Goal: Navigation & Orientation: Find specific page/section

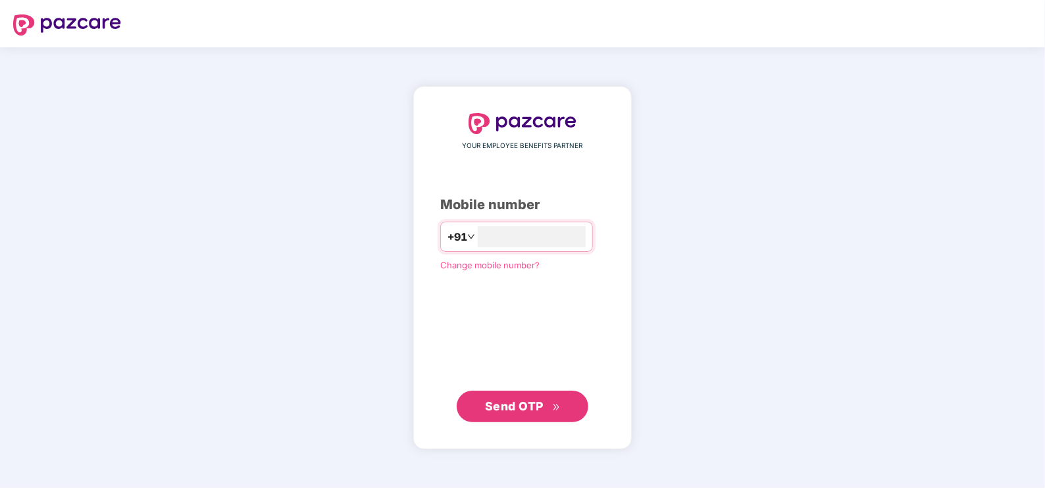
type input "**********"
click at [487, 426] on div "**********" at bounding box center [522, 267] width 218 height 363
click at [485, 410] on span "Send OTP" at bounding box center [514, 406] width 59 height 14
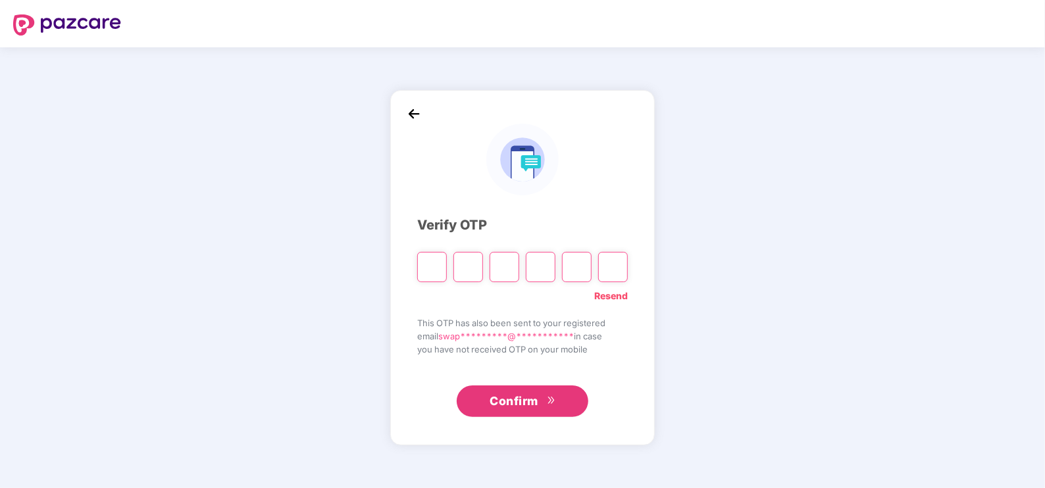
drag, startPoint x: 484, startPoint y: 410, endPoint x: 492, endPoint y: 433, distance: 24.4
click at [492, 433] on div "**********" at bounding box center [522, 267] width 265 height 355
click at [425, 267] on input "Please enter verification code. Digit 1" at bounding box center [432, 267] width 30 height 30
type input "*"
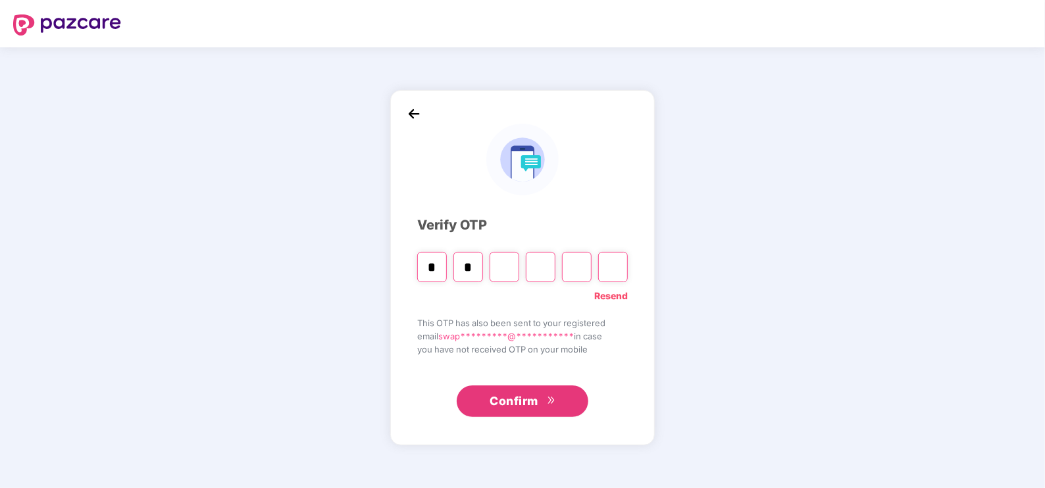
type input "*"
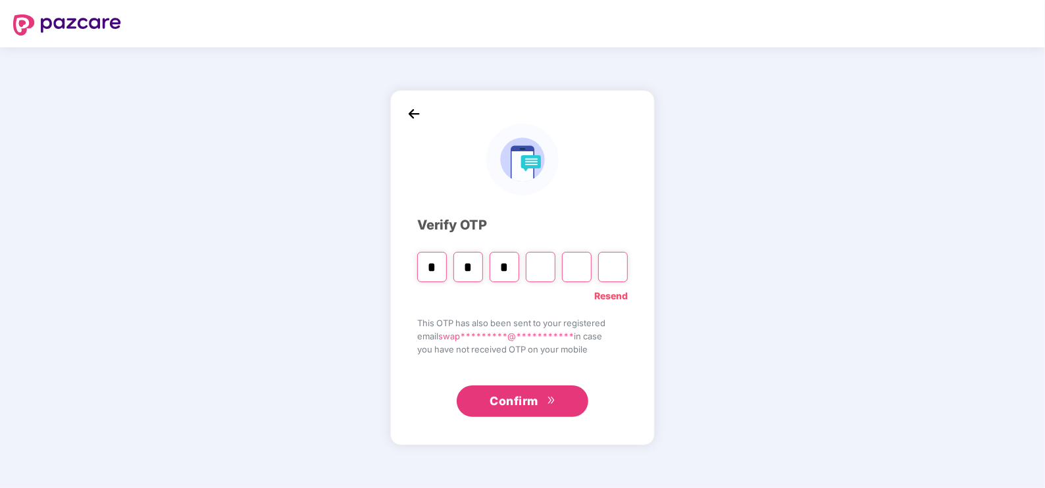
type input "*"
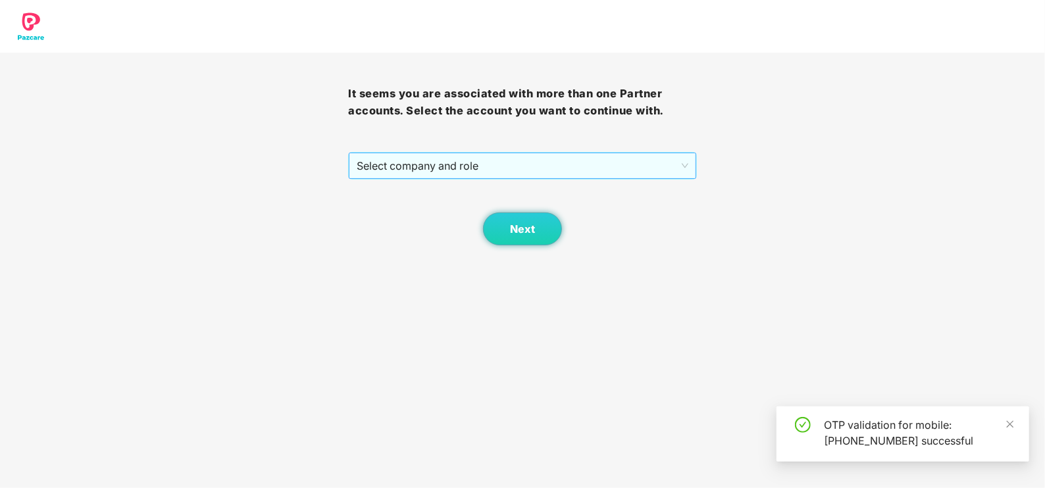
click at [410, 161] on span "Select company and role" at bounding box center [522, 165] width 331 height 25
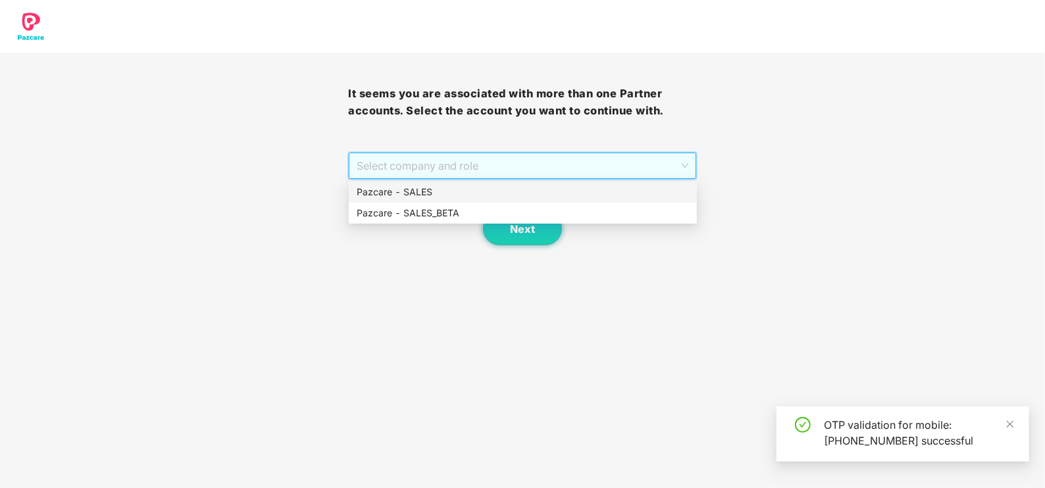
click at [406, 178] on div "Select company and role" at bounding box center [522, 166] width 347 height 26
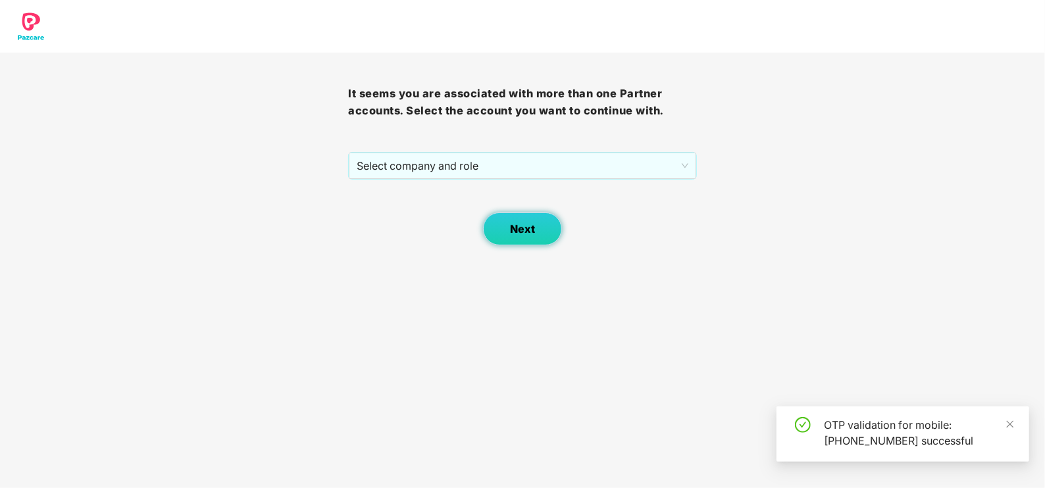
click at [491, 230] on button "Next" at bounding box center [522, 229] width 79 height 33
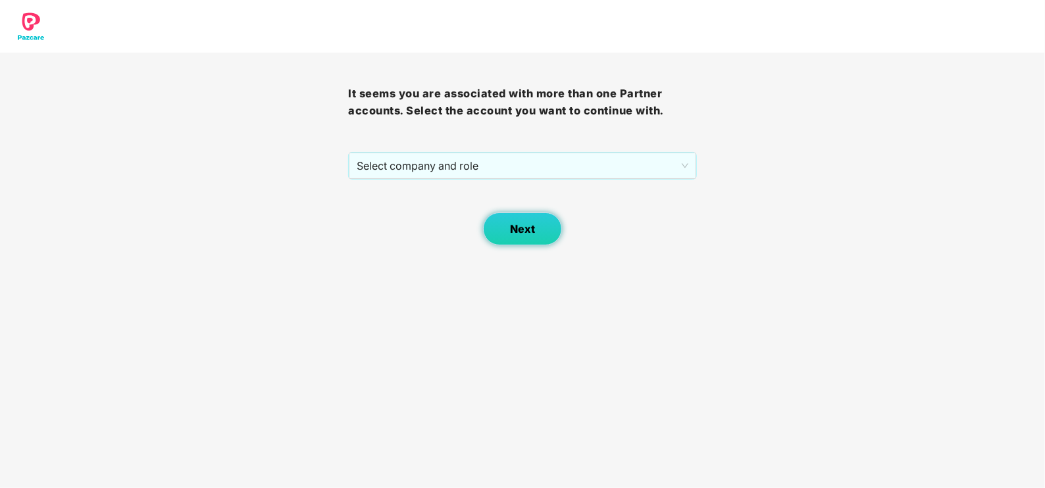
click at [510, 234] on span "Next" at bounding box center [522, 229] width 25 height 13
click at [428, 166] on span "Select company and role" at bounding box center [522, 165] width 331 height 25
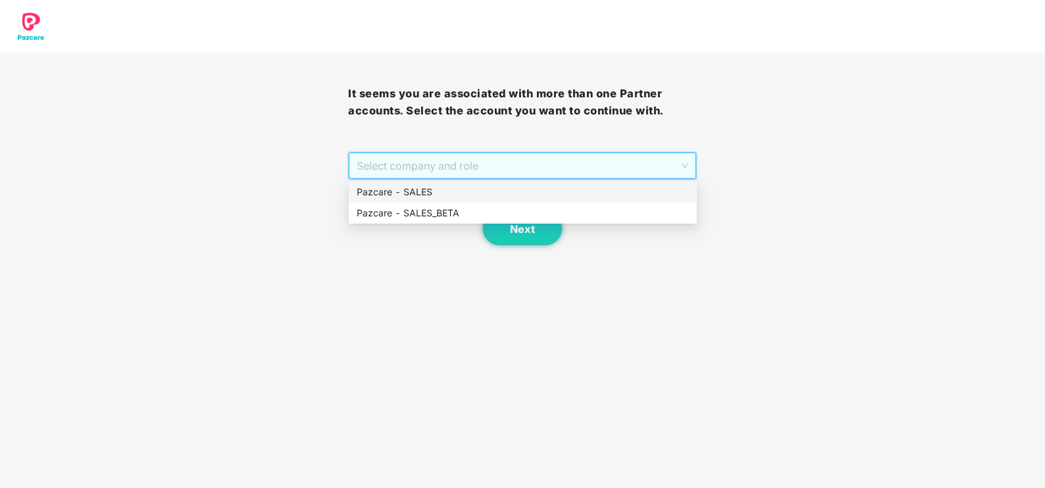
click at [413, 191] on div "Pazcare - SALES" at bounding box center [523, 192] width 332 height 14
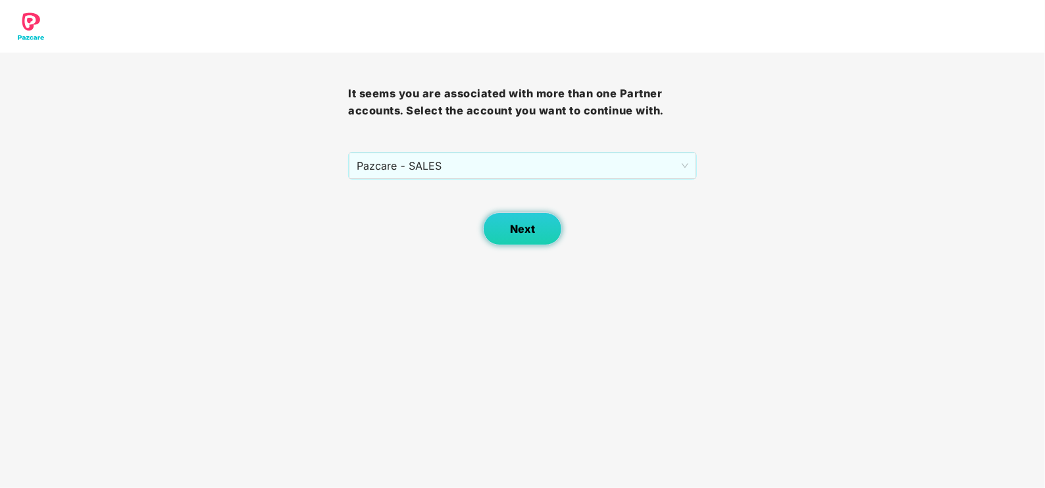
click at [520, 235] on span "Next" at bounding box center [522, 229] width 25 height 13
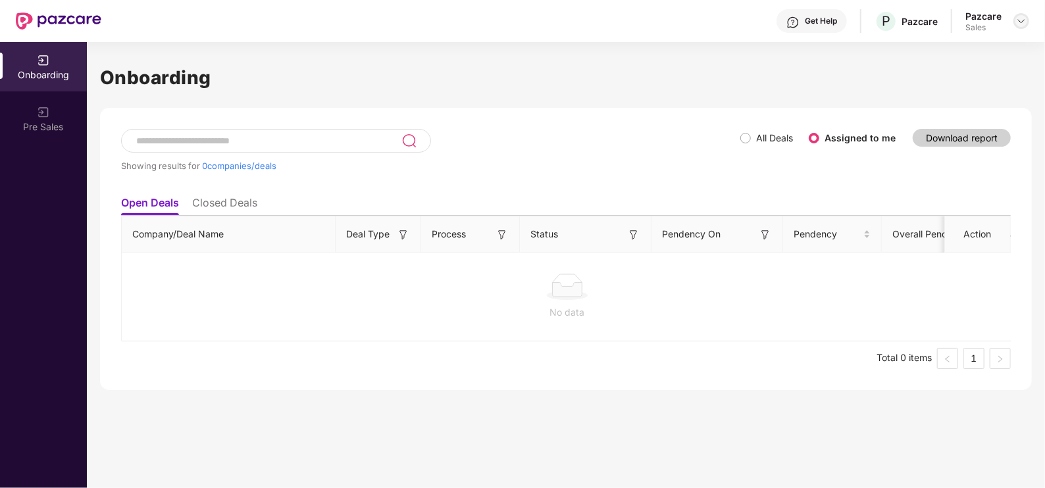
click at [1019, 28] on div at bounding box center [1022, 21] width 16 height 16
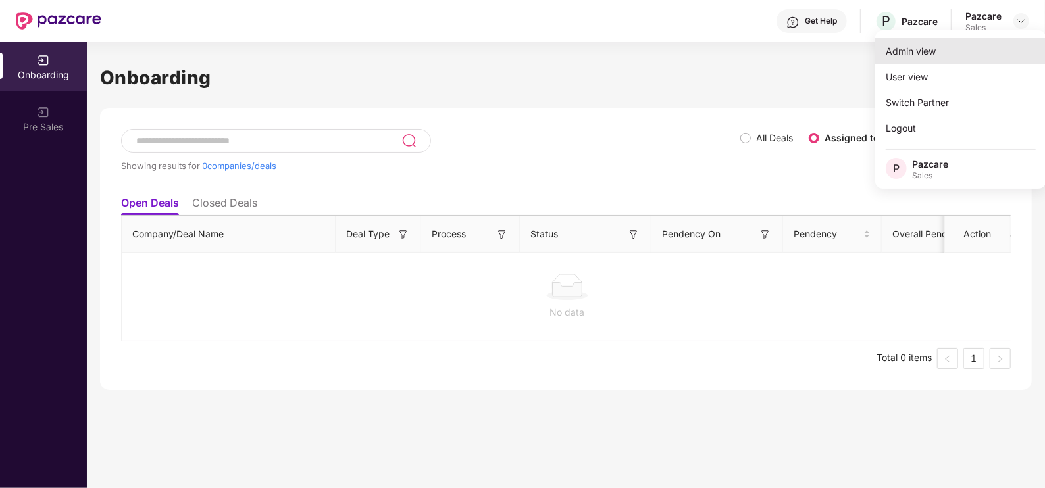
click at [952, 59] on div "Admin view" at bounding box center [960, 51] width 171 height 26
